Goal: Information Seeking & Learning: Learn about a topic

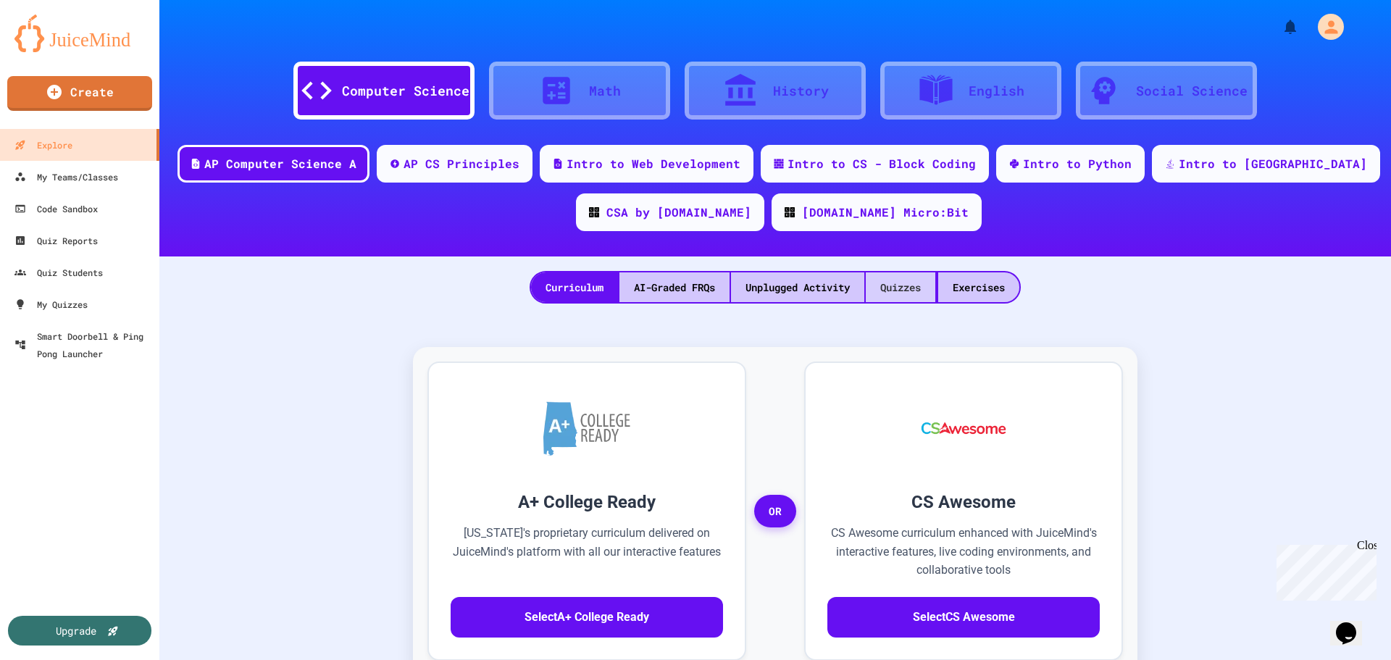
click at [902, 281] on div "Quizzes" at bounding box center [901, 287] width 70 height 30
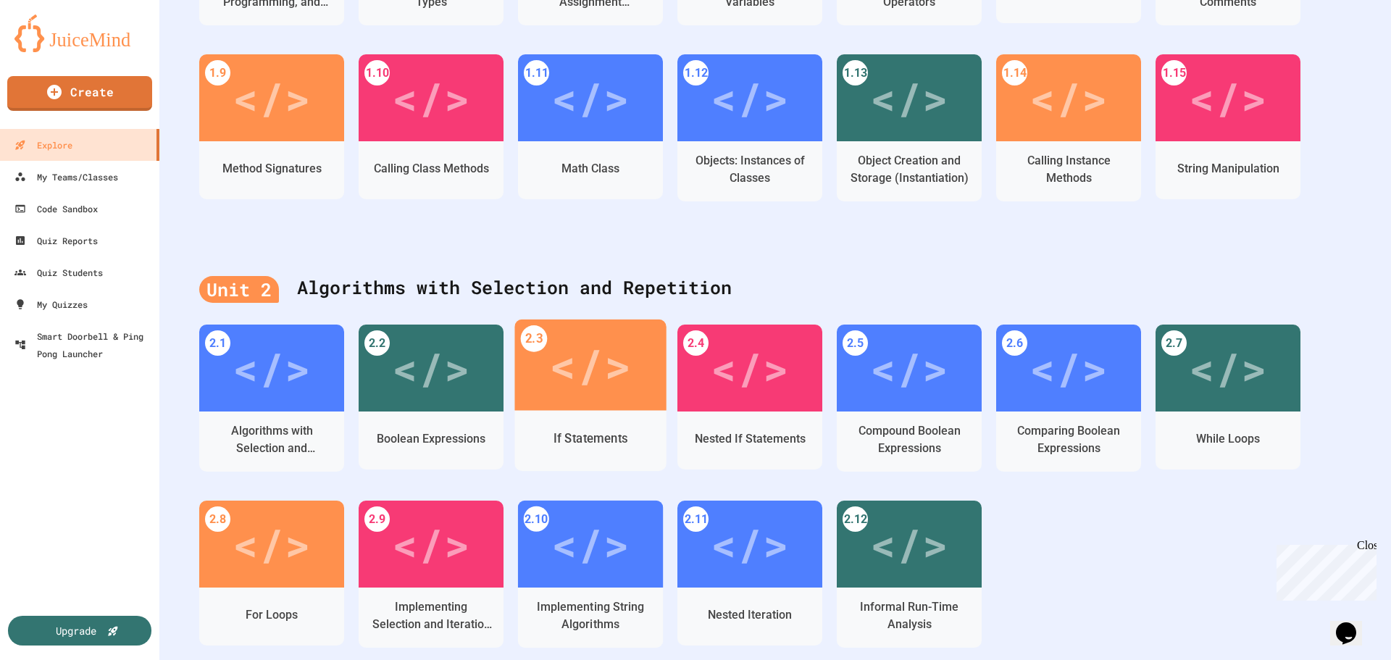
scroll to position [724, 0]
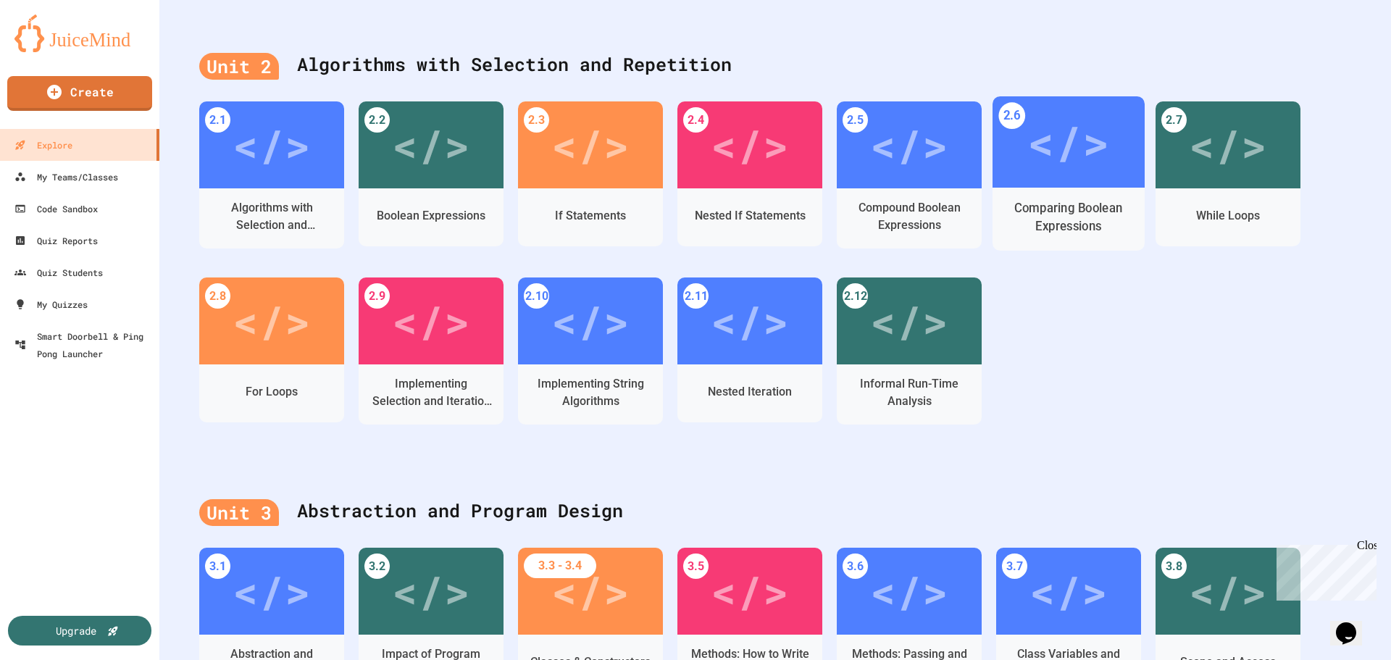
click at [1044, 182] on div "</>" at bounding box center [1069, 141] width 152 height 91
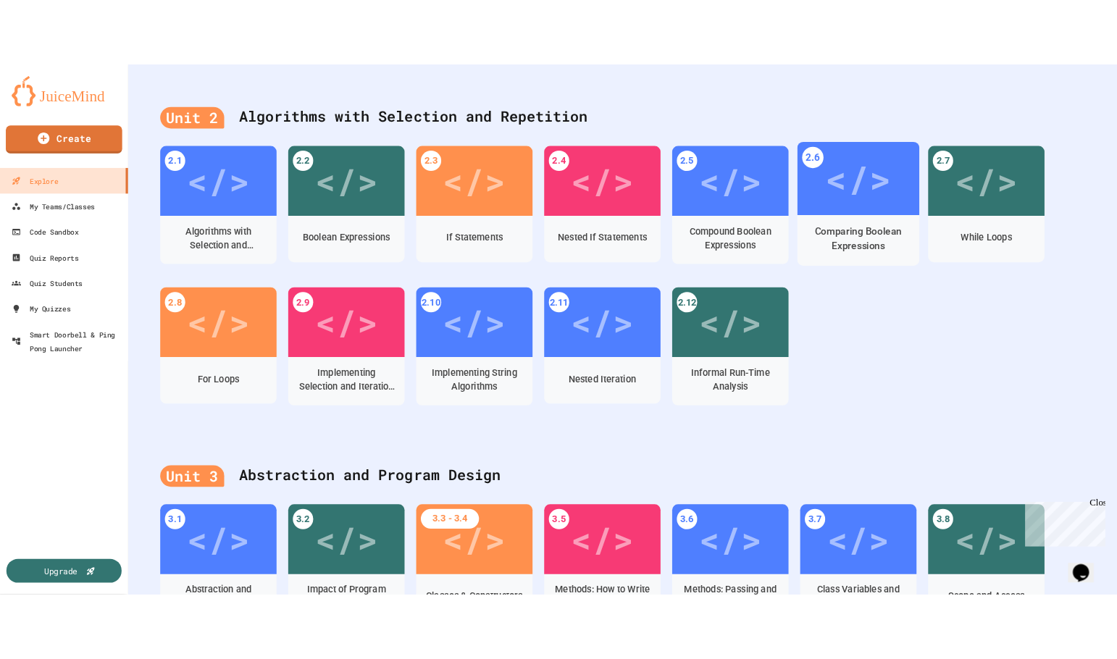
scroll to position [321, 0]
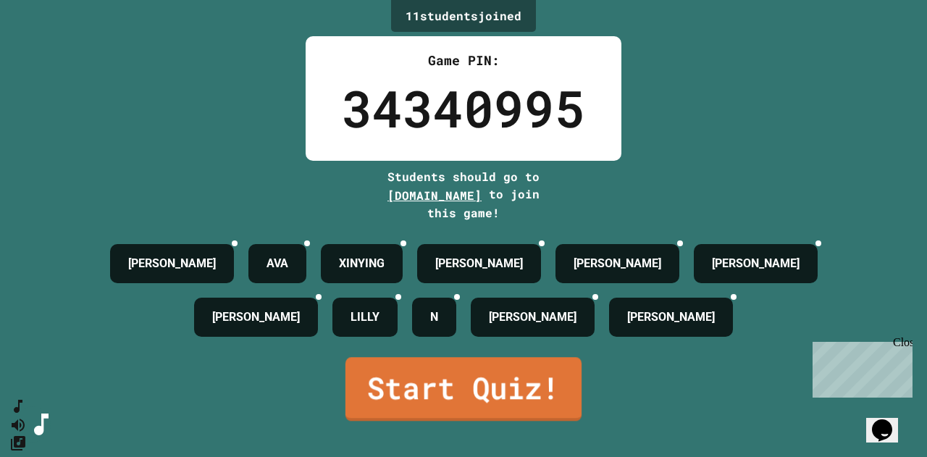
click at [412, 380] on link "Start Quiz!" at bounding box center [464, 389] width 236 height 64
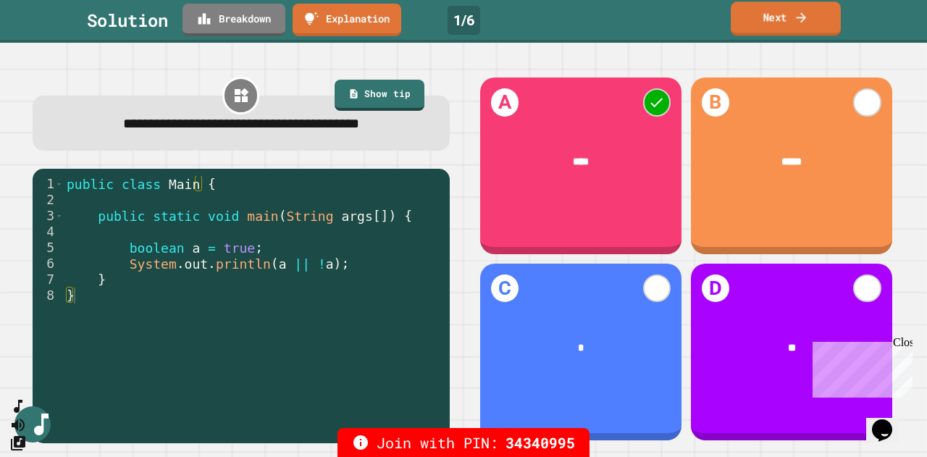
click at [760, 20] on link "Next" at bounding box center [786, 18] width 110 height 34
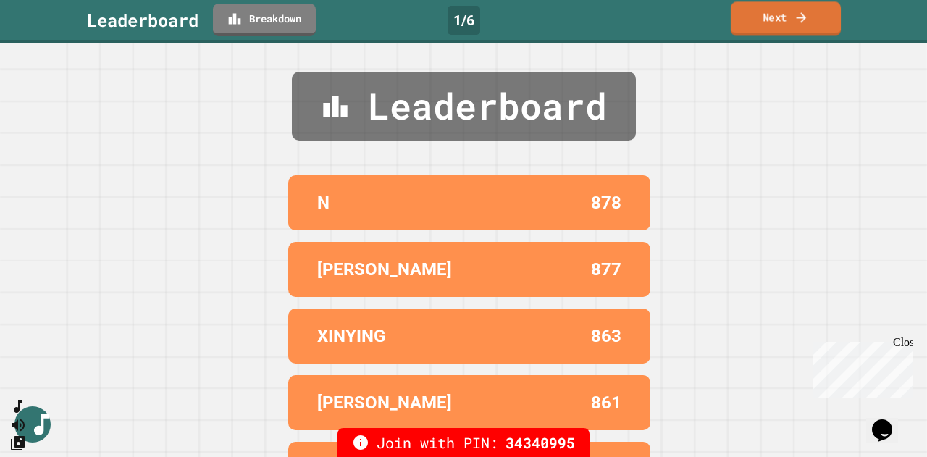
click at [777, 6] on link "Next" at bounding box center [786, 18] width 110 height 34
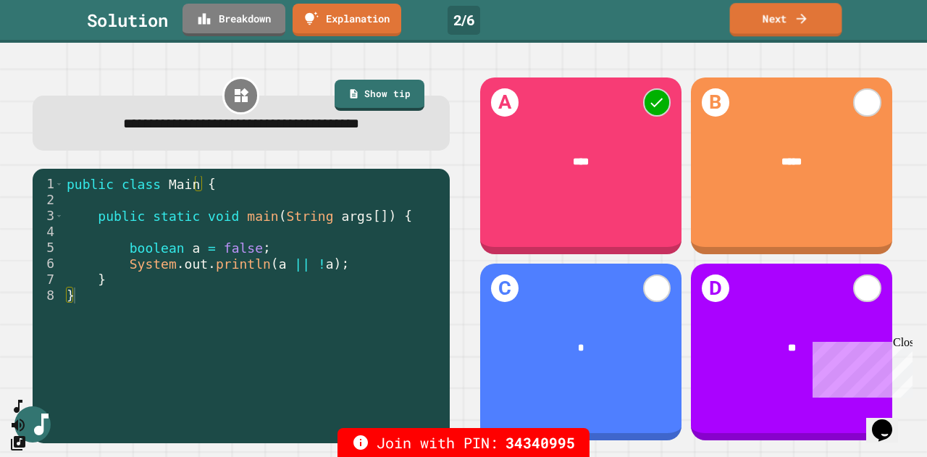
click at [801, 17] on icon at bounding box center [802, 19] width 10 height 10
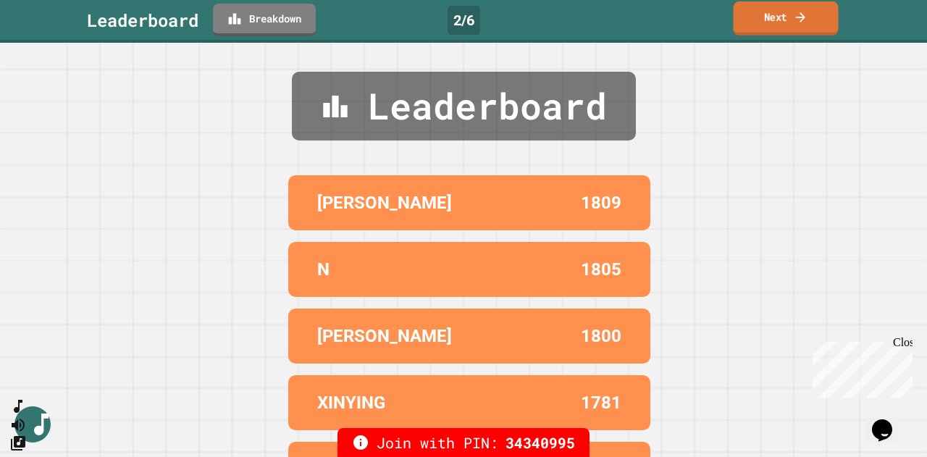
click at [764, 20] on link "Next" at bounding box center [785, 18] width 105 height 34
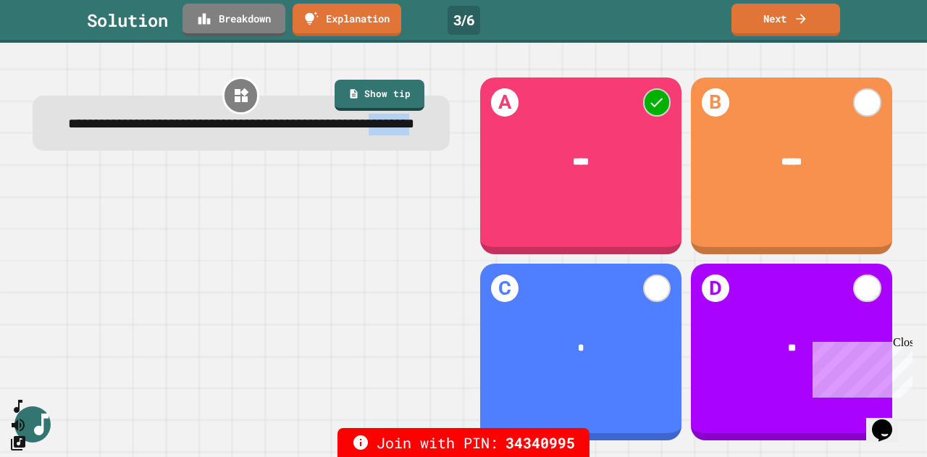
drag, startPoint x: 261, startPoint y: 148, endPoint x: 323, endPoint y: 147, distance: 62.3
click at [323, 131] on span "**********" at bounding box center [241, 124] width 346 height 14
click at [248, 131] on span "**********" at bounding box center [241, 124] width 346 height 14
drag, startPoint x: 261, startPoint y: 149, endPoint x: 316, endPoint y: 146, distance: 55.2
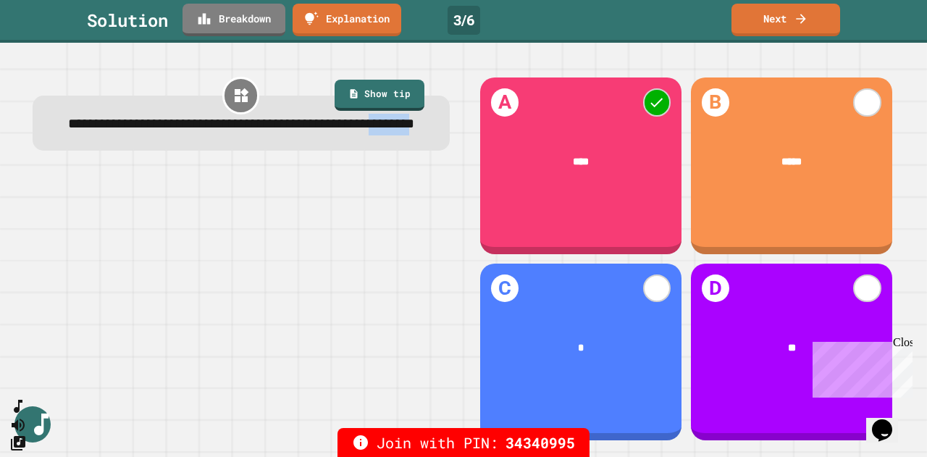
click at [316, 131] on span "**********" at bounding box center [241, 124] width 346 height 14
click at [782, 19] on link "Next" at bounding box center [785, 18] width 106 height 34
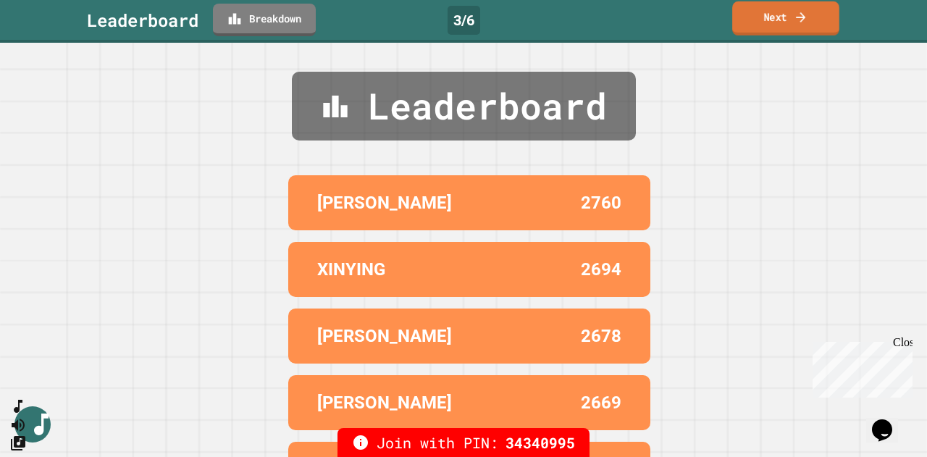
click at [774, 18] on link "Next" at bounding box center [785, 18] width 107 height 34
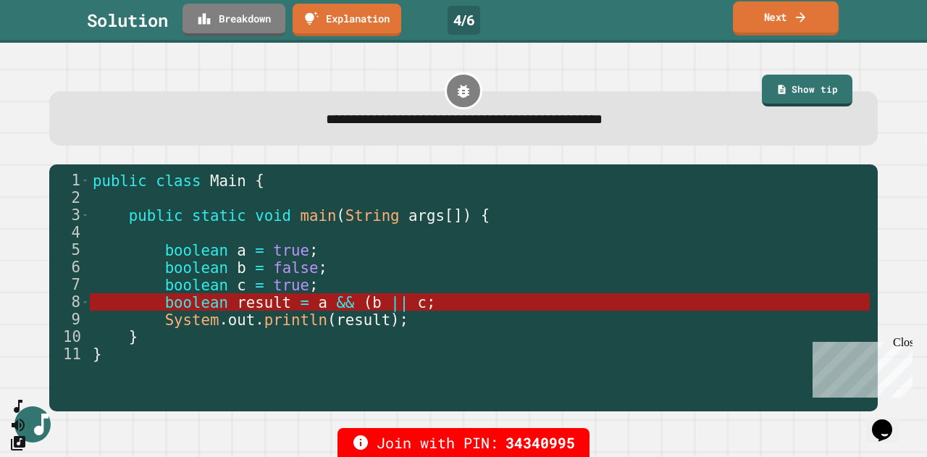
click at [785, 12] on link "Next" at bounding box center [786, 18] width 106 height 34
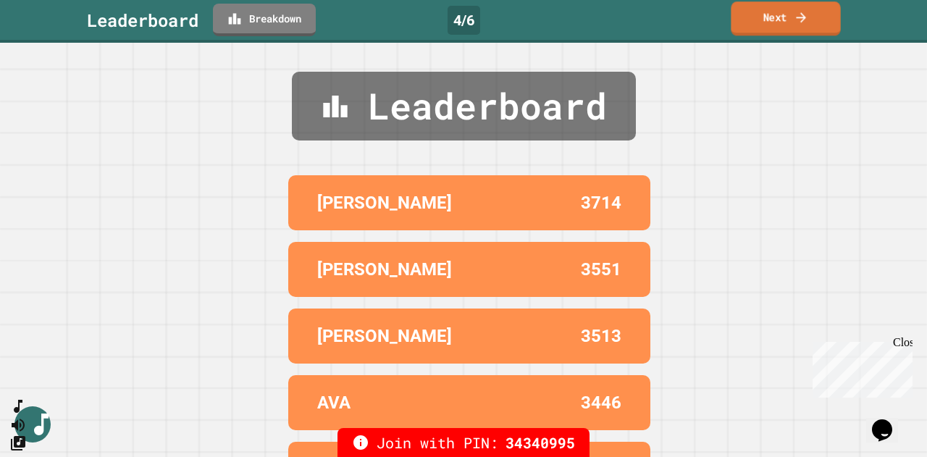
click at [764, 14] on link "Next" at bounding box center [785, 18] width 109 height 34
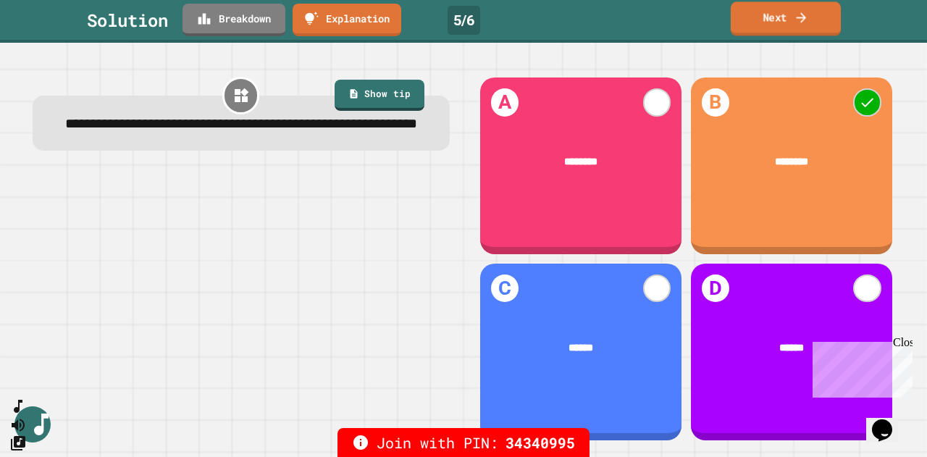
click at [788, 9] on link "Next" at bounding box center [786, 18] width 110 height 34
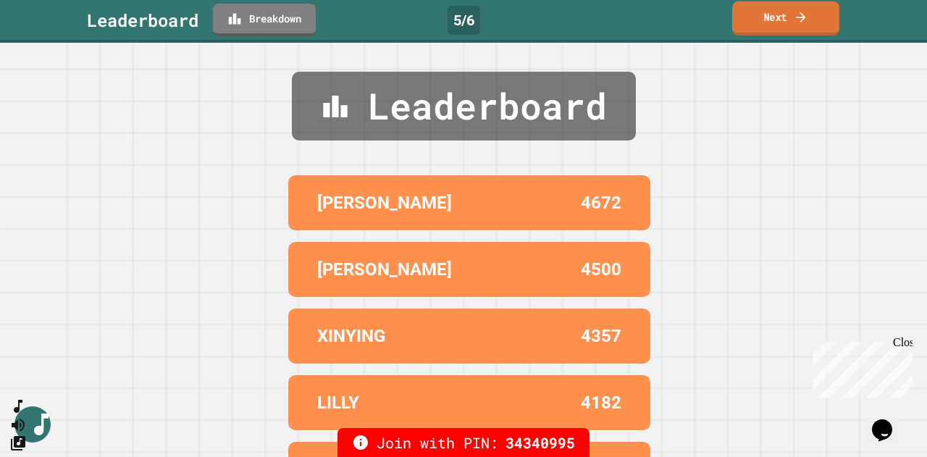
click at [776, 14] on link "Next" at bounding box center [785, 18] width 107 height 34
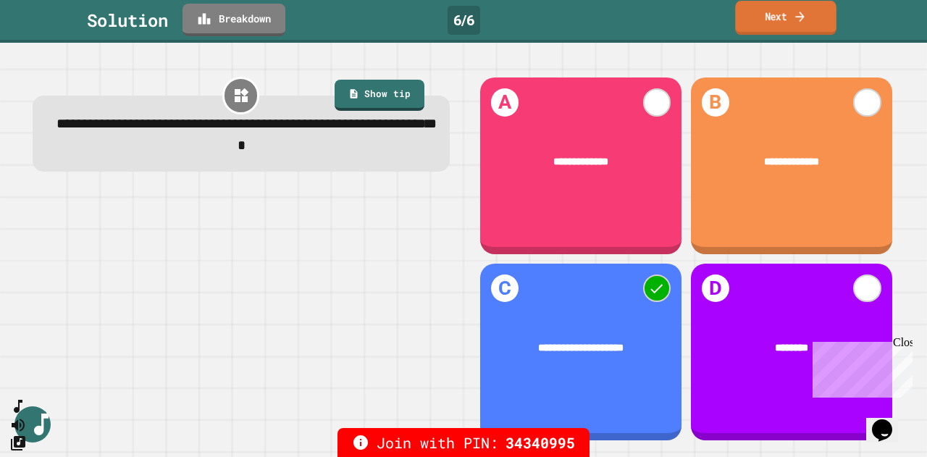
click at [800, 16] on icon at bounding box center [800, 16] width 14 height 15
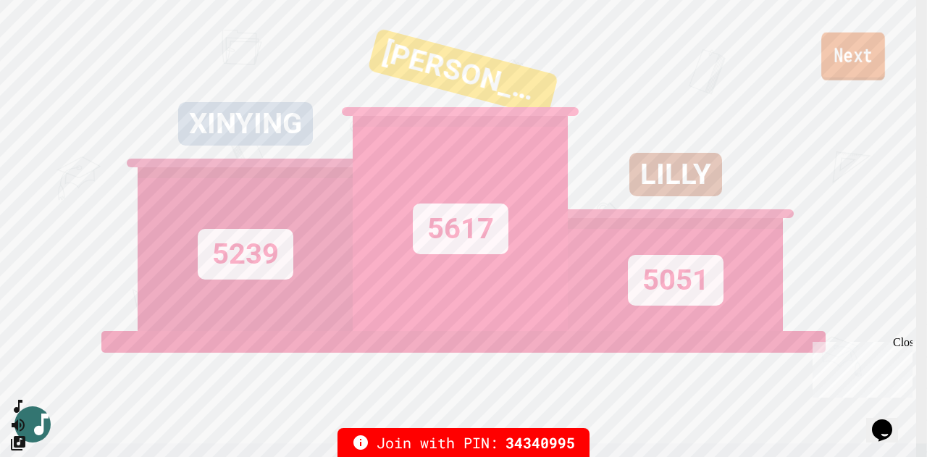
click at [859, 67] on link "Next" at bounding box center [854, 57] width 64 height 48
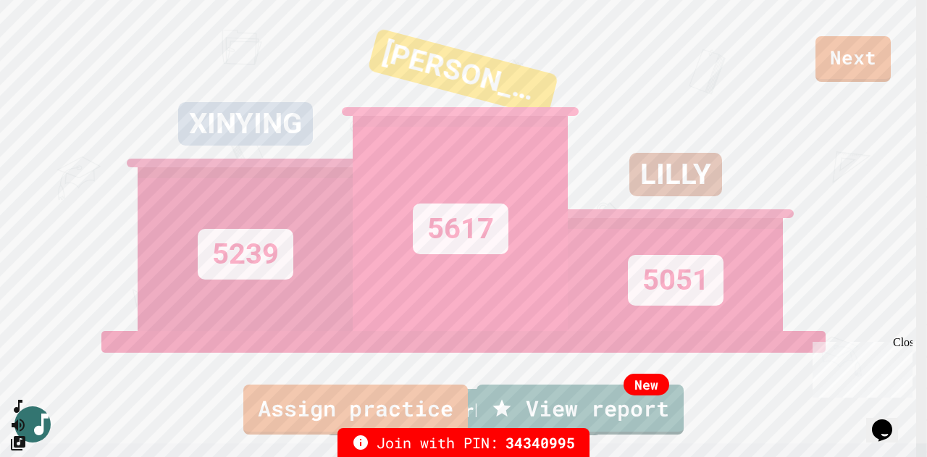
drag, startPoint x: 758, startPoint y: 43, endPoint x: 820, endPoint y: 40, distance: 62.4
